Goal: Task Accomplishment & Management: Manage account settings

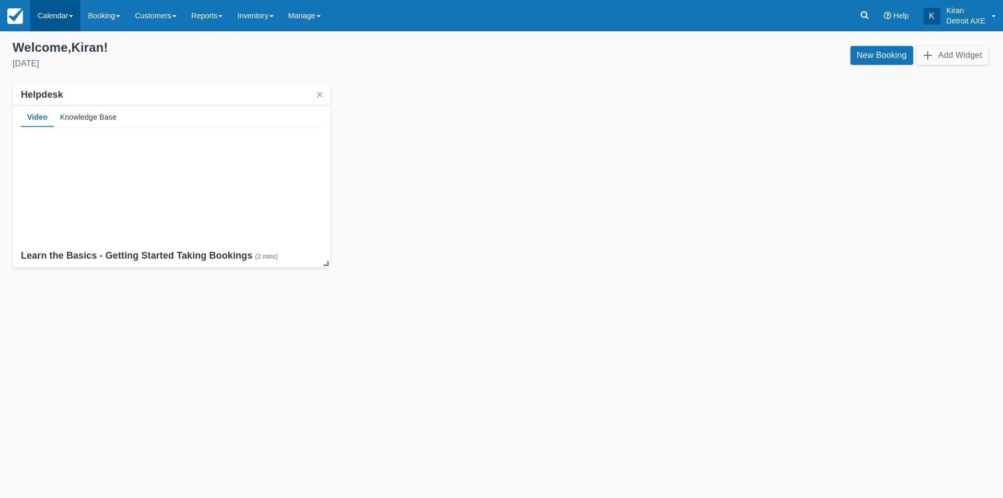
click at [75, 8] on link "Calendar" at bounding box center [55, 15] width 50 height 31
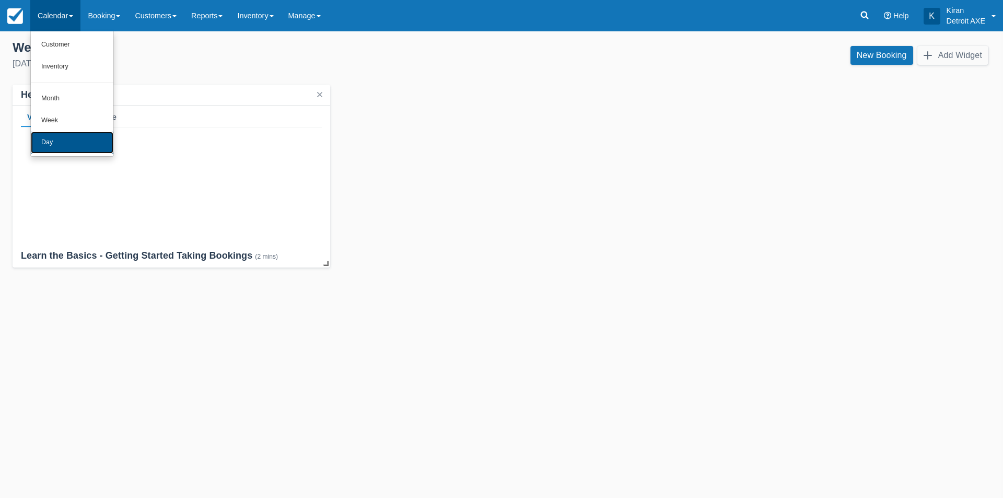
click at [82, 144] on link "Day" at bounding box center [72, 143] width 82 height 22
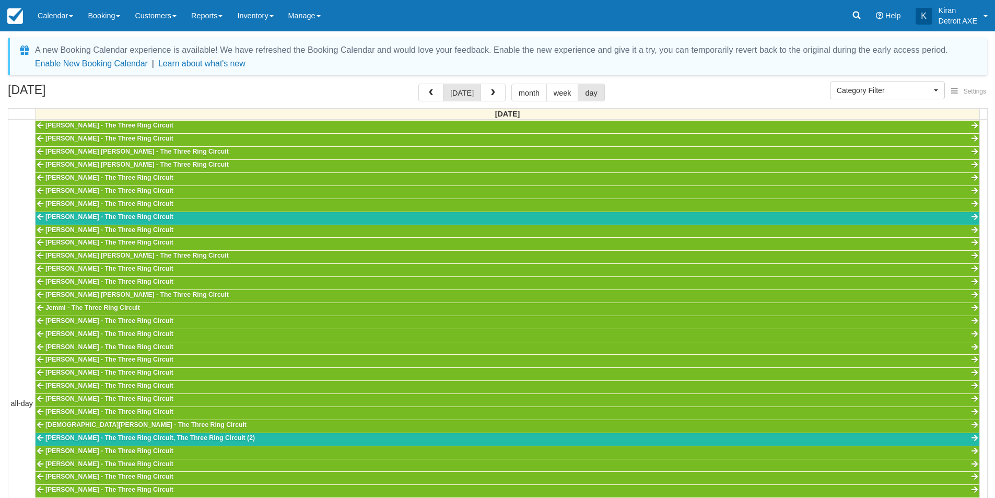
scroll to position [229, 0]
click at [490, 95] on span "button" at bounding box center [492, 92] width 7 height 7
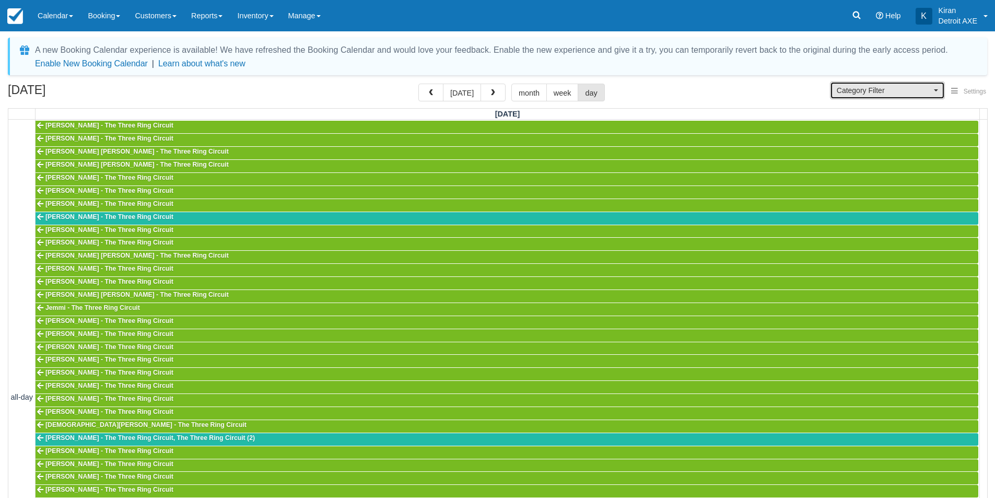
click at [886, 90] on span "Category Filter" at bounding box center [883, 90] width 95 height 10
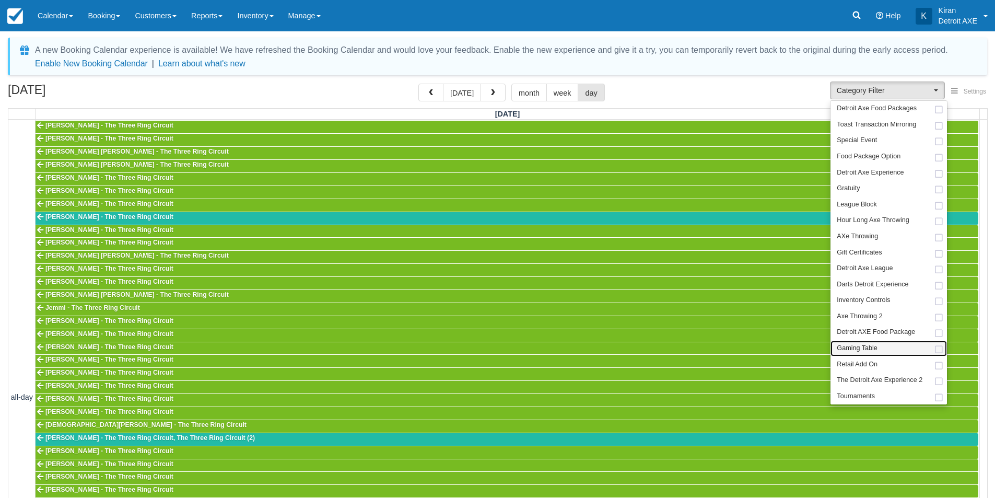
click at [941, 347] on span at bounding box center [938, 349] width 11 height 7
select select "6"
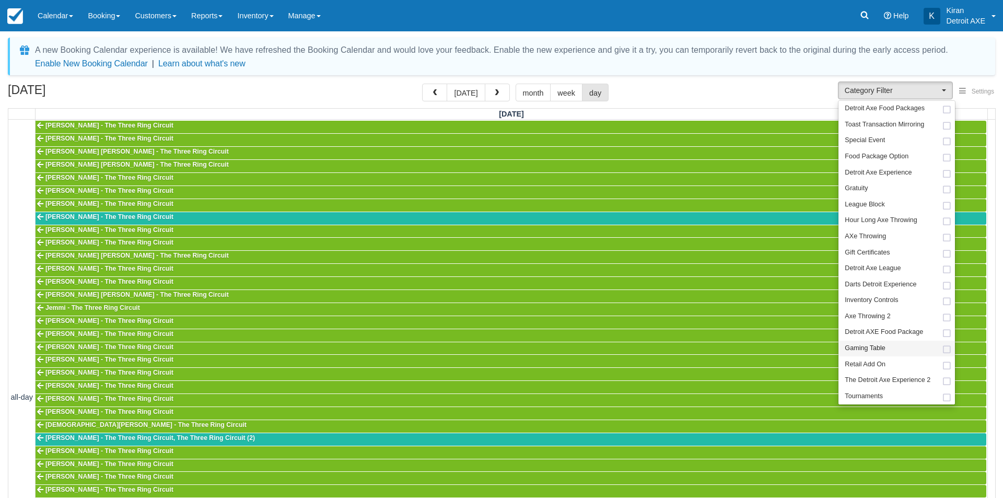
scroll to position [135, 0]
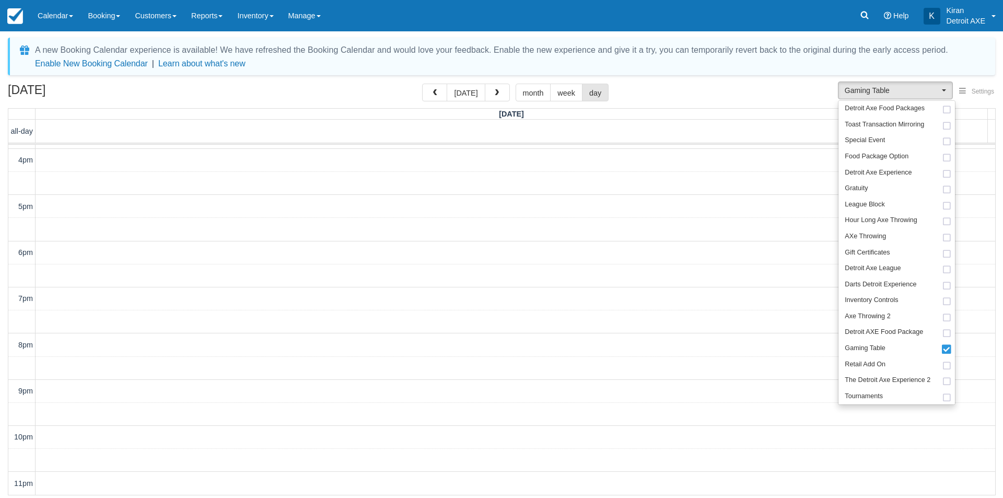
click at [712, 103] on div "October 12, 2025 today month week day" at bounding box center [501, 95] width 987 height 22
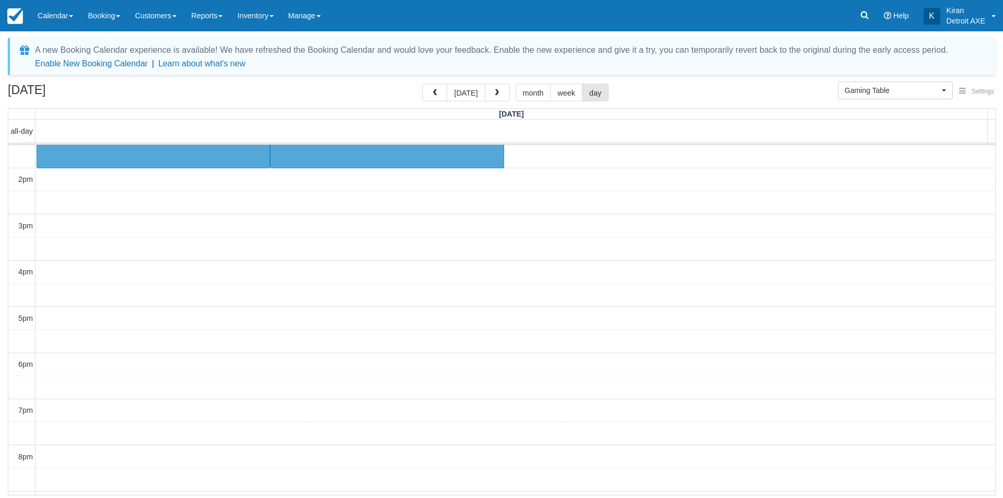
scroll to position [0, 0]
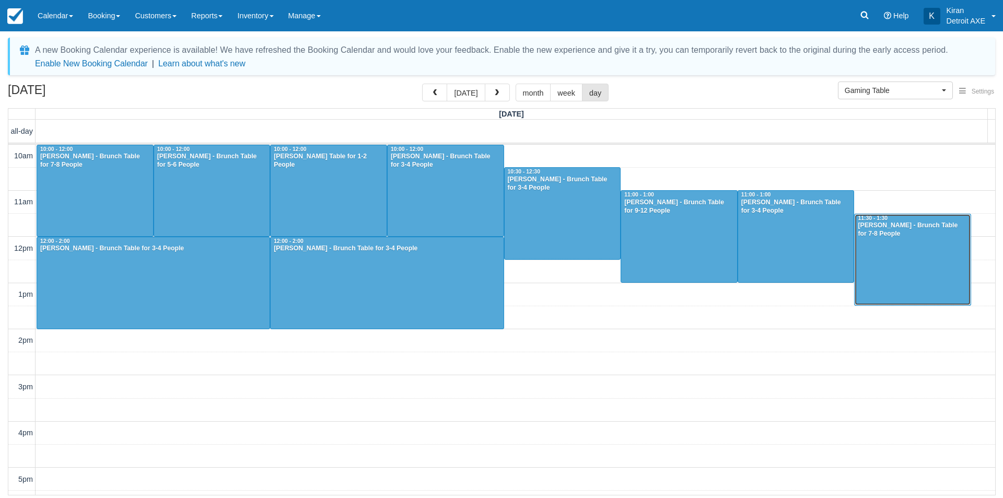
click at [903, 239] on div at bounding box center [912, 259] width 116 height 91
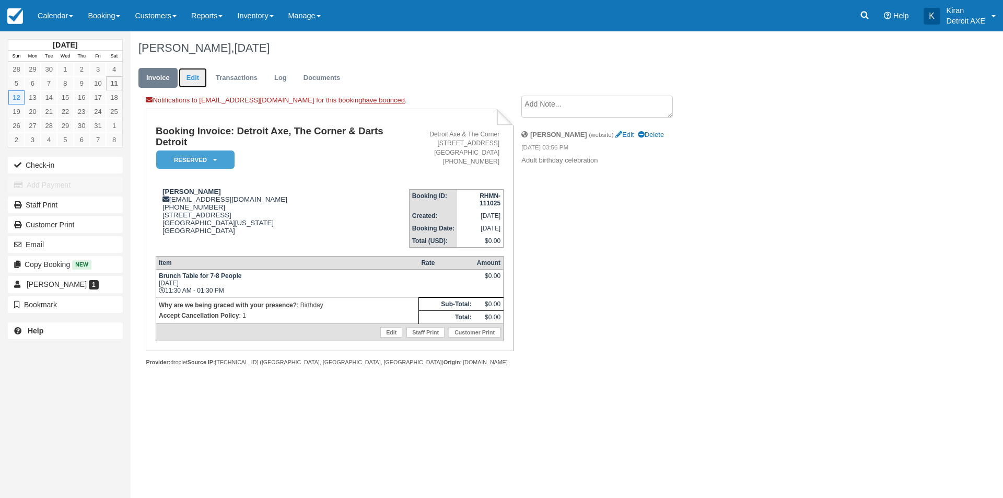
click at [195, 76] on link "Edit" at bounding box center [193, 78] width 28 height 20
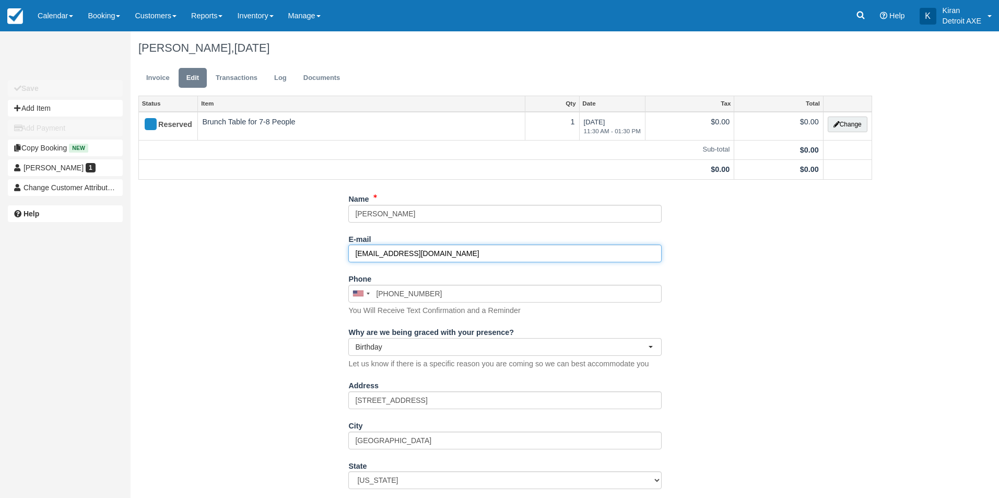
click at [365, 253] on input "ebataylor10@yahoo.com" at bounding box center [504, 253] width 313 height 18
click at [367, 253] on input "ebataylor10@yahoo.com" at bounding box center [504, 253] width 313 height 18
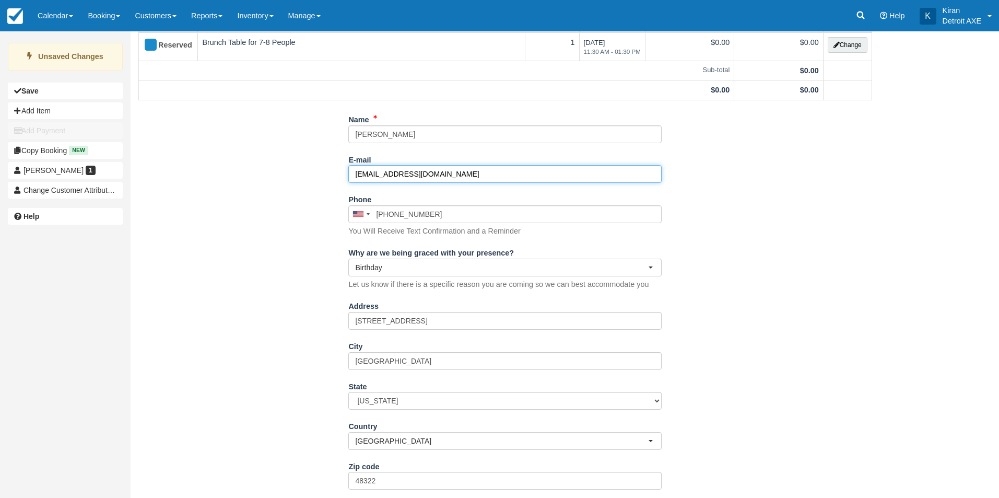
scroll to position [178, 0]
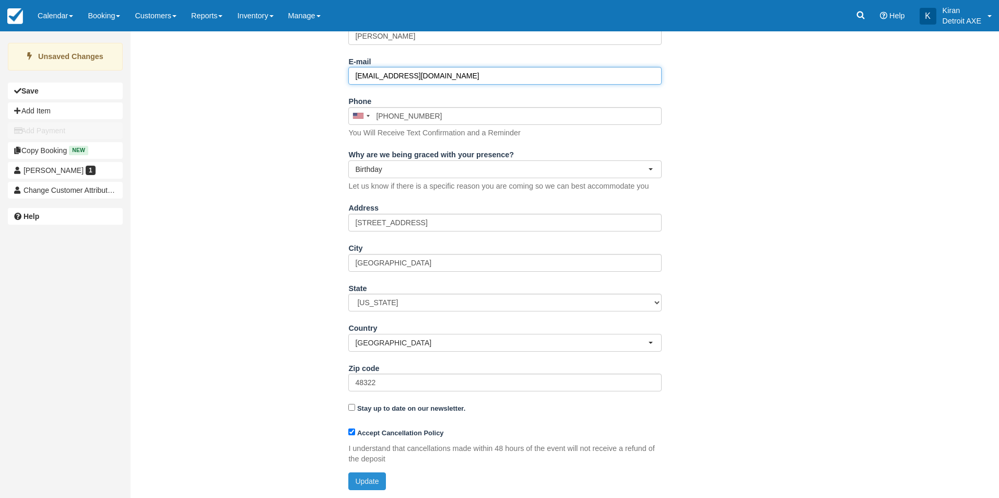
type input "ebtaylor10@yahoo.com"
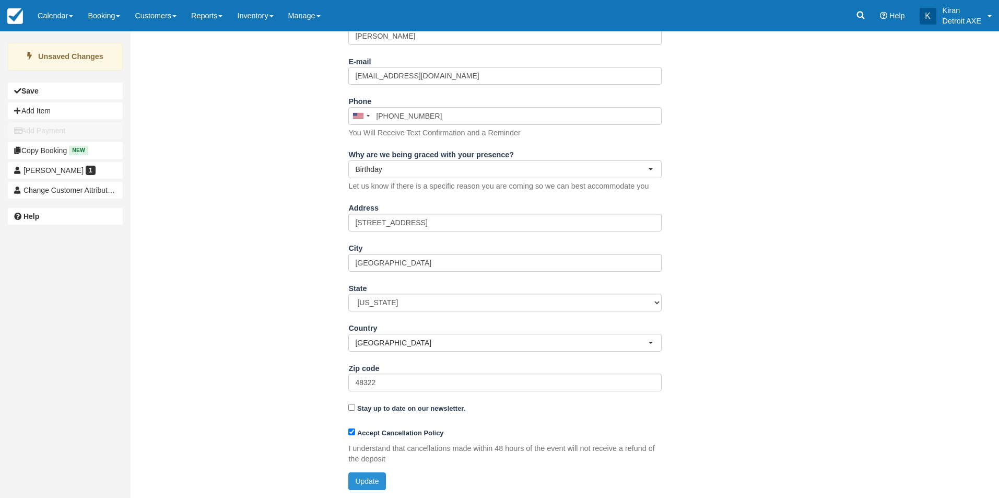
click at [378, 481] on button "Update" at bounding box center [366, 481] width 37 height 18
type input "+12489109944"
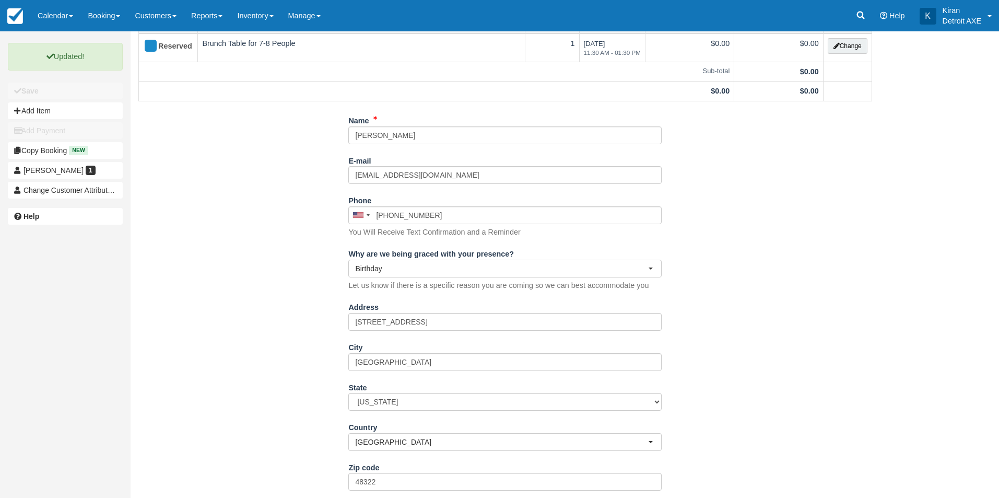
scroll to position [0, 0]
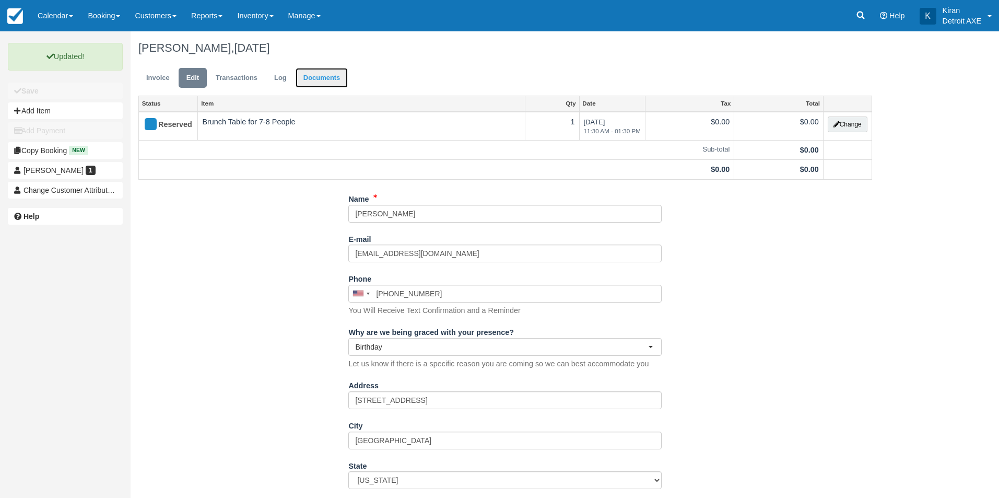
click at [317, 77] on link "Documents" at bounding box center [322, 78] width 53 height 20
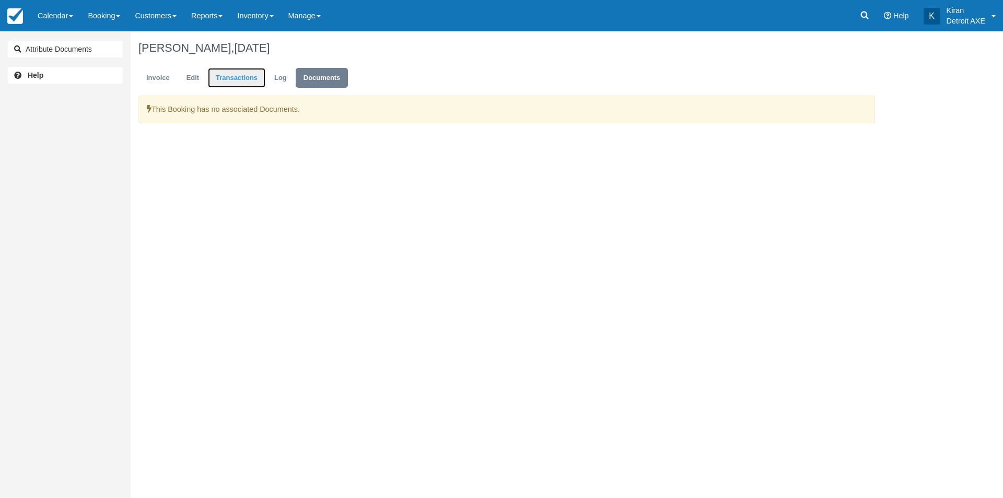
drag, startPoint x: 0, startPoint y: 0, endPoint x: 239, endPoint y: 82, distance: 253.0
click at [239, 82] on link "Transactions" at bounding box center [236, 78] width 57 height 20
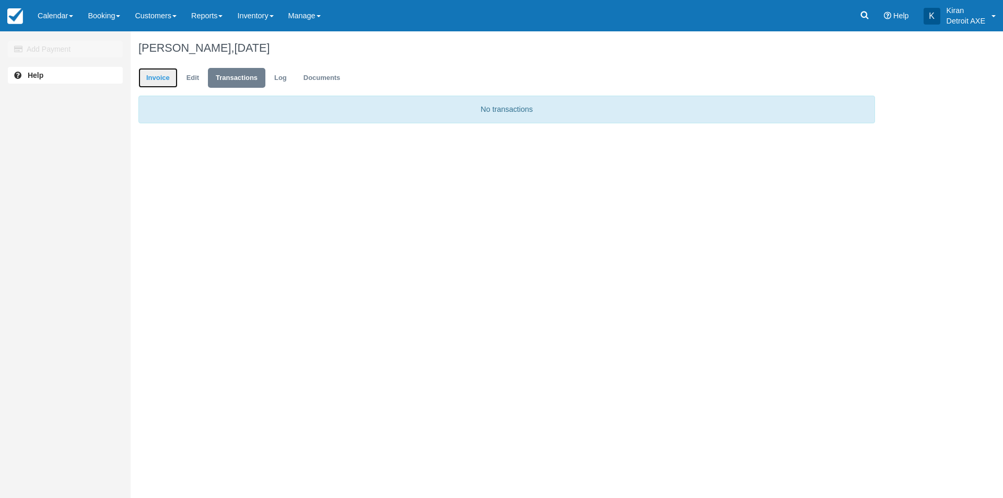
click at [158, 82] on link "Invoice" at bounding box center [157, 78] width 39 height 20
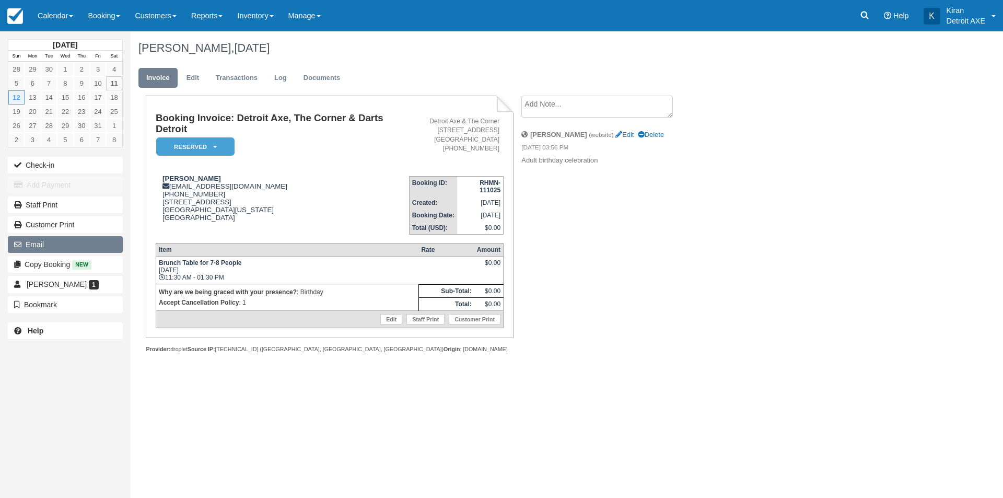
click at [61, 248] on button "Email" at bounding box center [65, 244] width 115 height 17
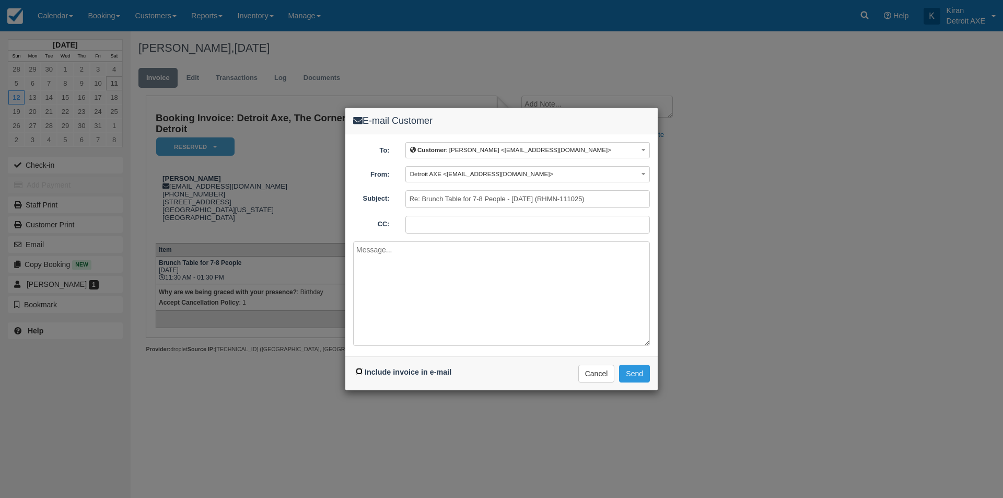
click at [361, 372] on input "Include invoice in e-mail" at bounding box center [359, 371] width 7 height 7
checkbox input "true"
click at [592, 171] on button "Detroit AXE <ric@thecornerferndale.com>" at bounding box center [527, 174] width 244 height 16
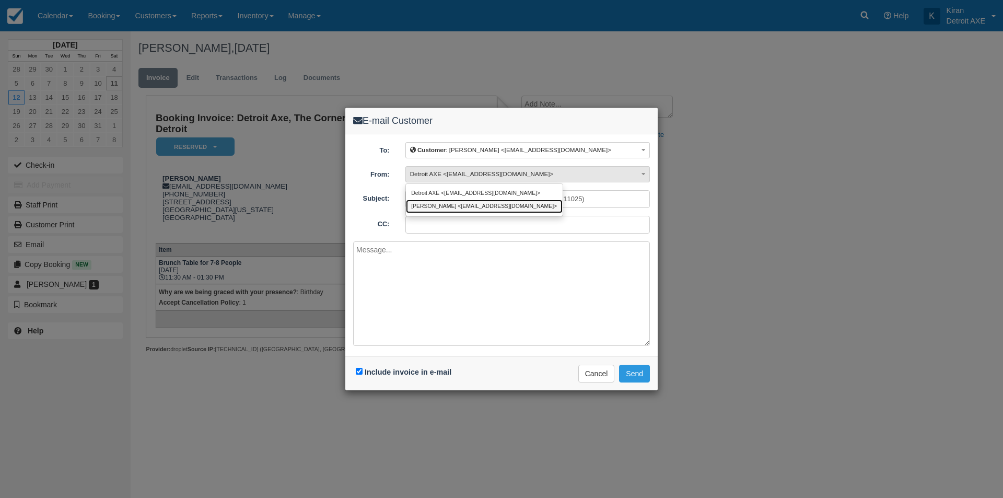
click at [461, 209] on link "Kiran <kiran@thecornerferndale.com>" at bounding box center [484, 205] width 157 height 13
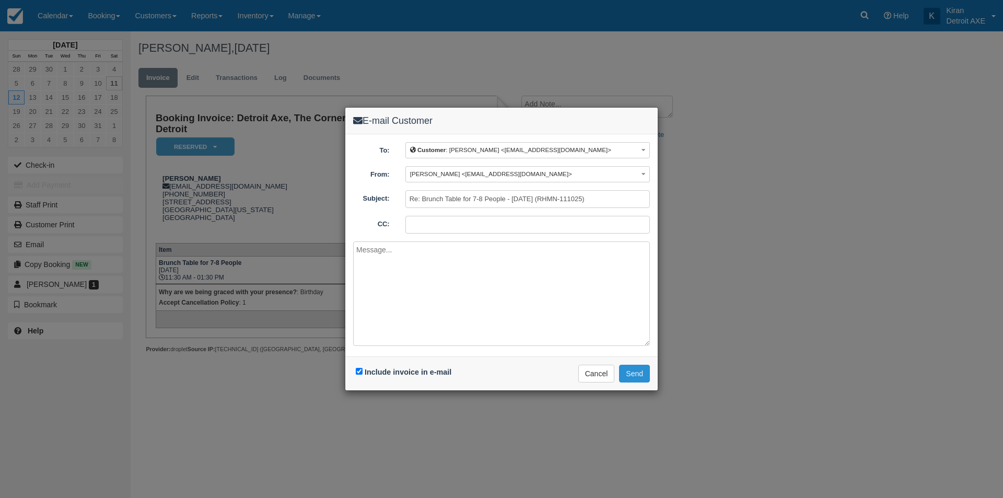
click at [630, 374] on button "Send" at bounding box center [634, 373] width 31 height 18
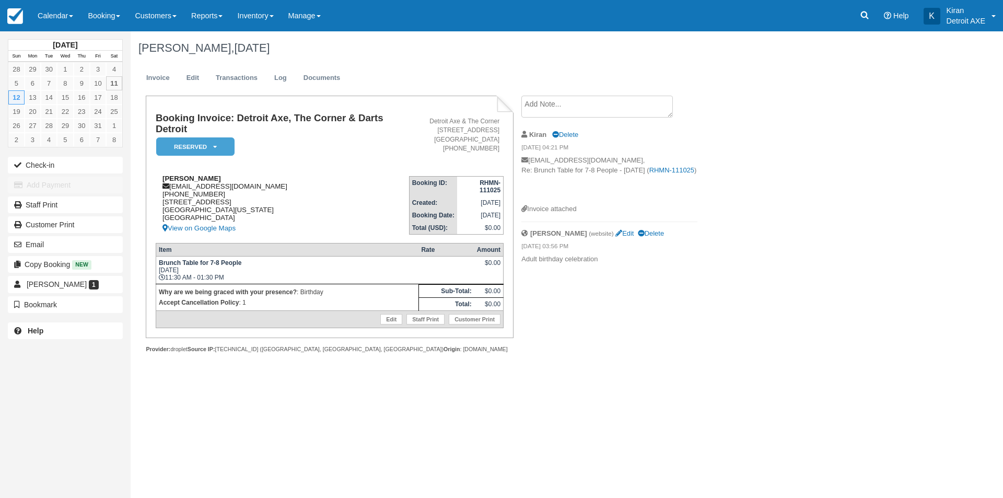
click at [364, 191] on div "[PERSON_NAME] [EMAIL_ADDRESS][DOMAIN_NAME] [PHONE_NUMBER] [STREET_ADDRESS][US_S…" at bounding box center [282, 204] width 253 height 60
click at [346, 195] on div "[PERSON_NAME] [EMAIL_ADDRESS][DOMAIN_NAME] [PHONE_NUMBER] [STREET_ADDRESS][US_S…" at bounding box center [282, 204] width 253 height 60
